Goal: Transaction & Acquisition: Purchase product/service

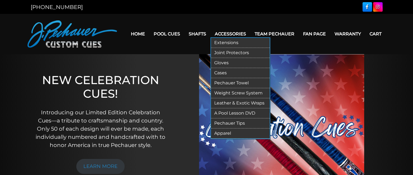
click at [224, 52] on link "Joint Protectors" at bounding box center [240, 53] width 59 height 10
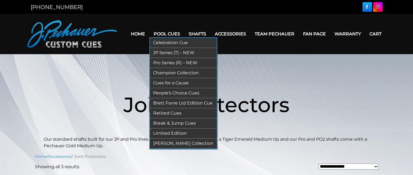
click at [179, 62] on link "Pro Series (R) – NEW" at bounding box center [183, 63] width 67 height 10
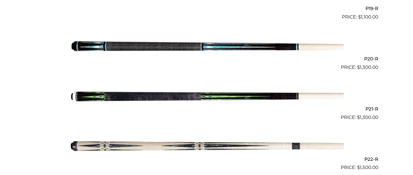
scroll to position [1110, 0]
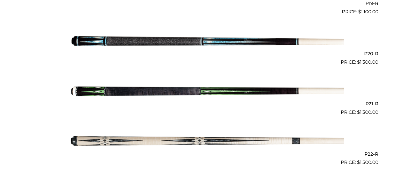
click at [167, 90] on img at bounding box center [207, 91] width 274 height 46
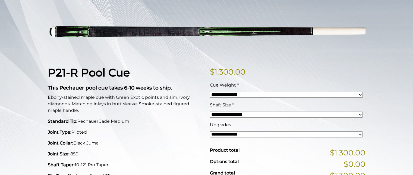
scroll to position [78, 0]
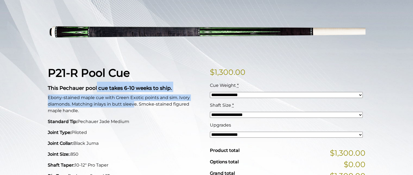
drag, startPoint x: 121, startPoint y: 103, endPoint x: 136, endPoint y: 106, distance: 15.6
click at [136, 106] on div "P21-R Pool Cue This Pechauer pool cue takes 6-10 weeks to ship. Ebony-stained m…" at bounding box center [126, 170] width 162 height 208
click at [136, 106] on p "Ebony-stained maple cue with Green Exotic points and sim. Ivory diamonds. Match…" at bounding box center [126, 104] width 156 height 20
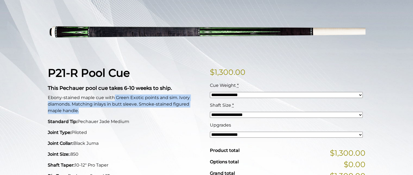
drag, startPoint x: 114, startPoint y: 93, endPoint x: 155, endPoint y: 114, distance: 45.8
click at [155, 114] on div "P21-R Pool Cue This Pechauer pool cue takes 6-10 weeks to ship. Ebony-stained m…" at bounding box center [126, 170] width 162 height 208
drag, startPoint x: 110, startPoint y: 99, endPoint x: 130, endPoint y: 116, distance: 26.4
click at [130, 116] on div "P21-R Pool Cue This Pechauer pool cue takes 6-10 weeks to ship. Ebony-stained m…" at bounding box center [126, 170] width 162 height 208
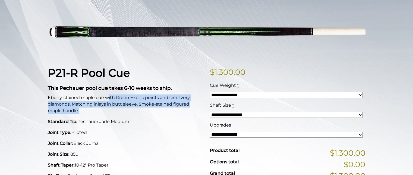
click at [130, 116] on div "P21-R Pool Cue This Pechauer pool cue takes 6-10 weeks to ship. Ebony-stained m…" at bounding box center [126, 170] width 162 height 208
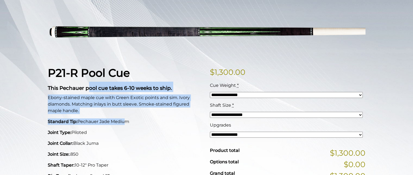
drag, startPoint x: 89, startPoint y: 85, endPoint x: 123, endPoint y: 114, distance: 44.9
click at [123, 114] on div "P21-R Pool Cue This Pechauer pool cue takes 6-10 weeks to ship. Ebony-stained m…" at bounding box center [126, 170] width 162 height 208
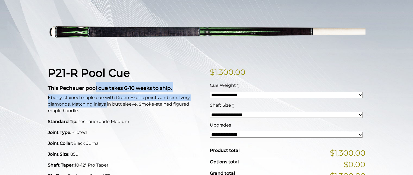
drag, startPoint x: 96, startPoint y: 91, endPoint x: 111, endPoint y: 105, distance: 20.4
click at [111, 105] on div "P21-R Pool Cue This Pechauer pool cue takes 6-10 weeks to ship. Ebony-stained m…" at bounding box center [126, 170] width 162 height 208
click at [111, 105] on p "Ebony-stained maple cue with Green Exotic points and sim. Ivory diamonds. Match…" at bounding box center [126, 104] width 156 height 20
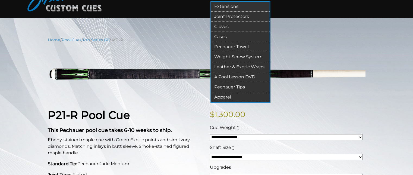
scroll to position [0, 0]
